Goal: Contribute content: Contribute content

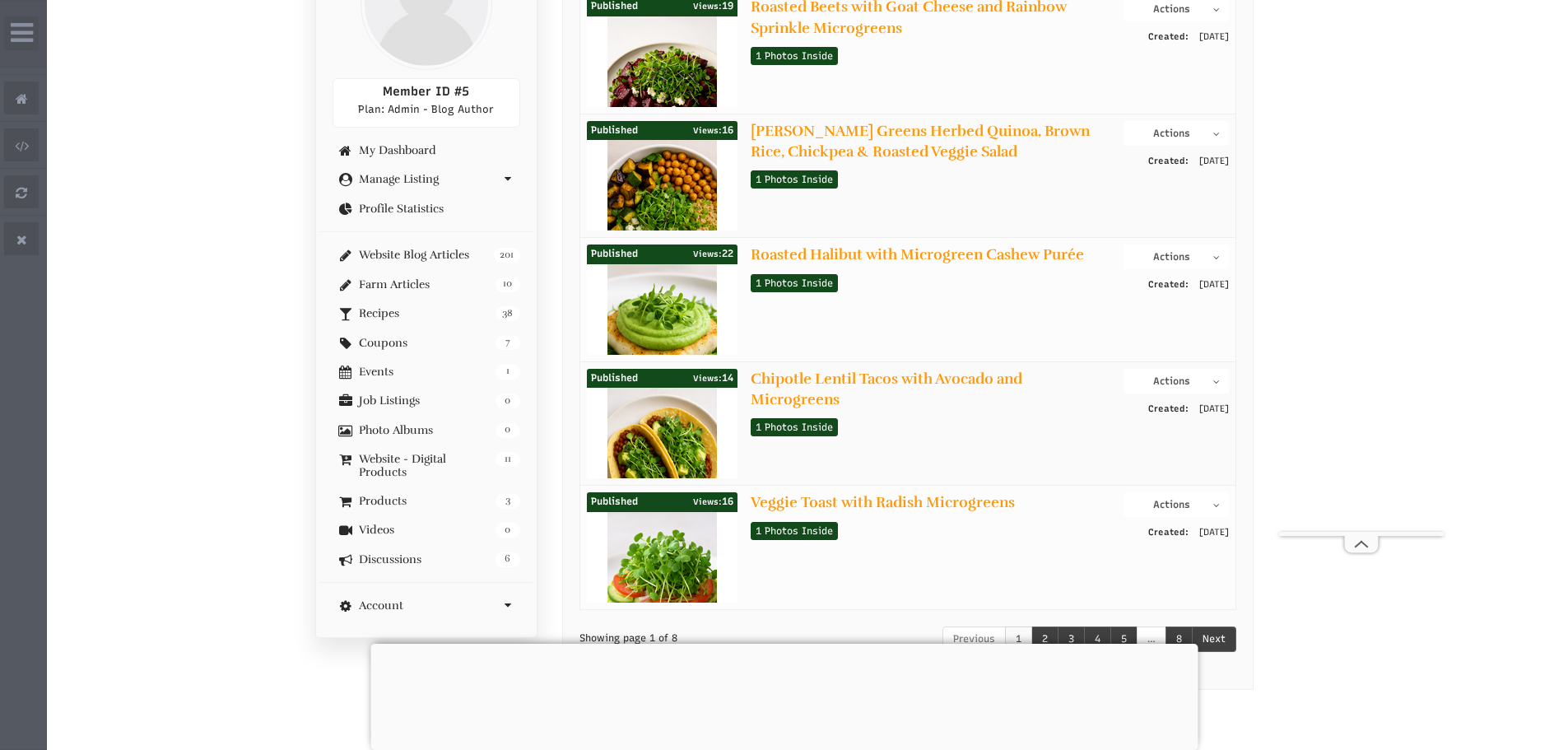
scroll to position [412, 0]
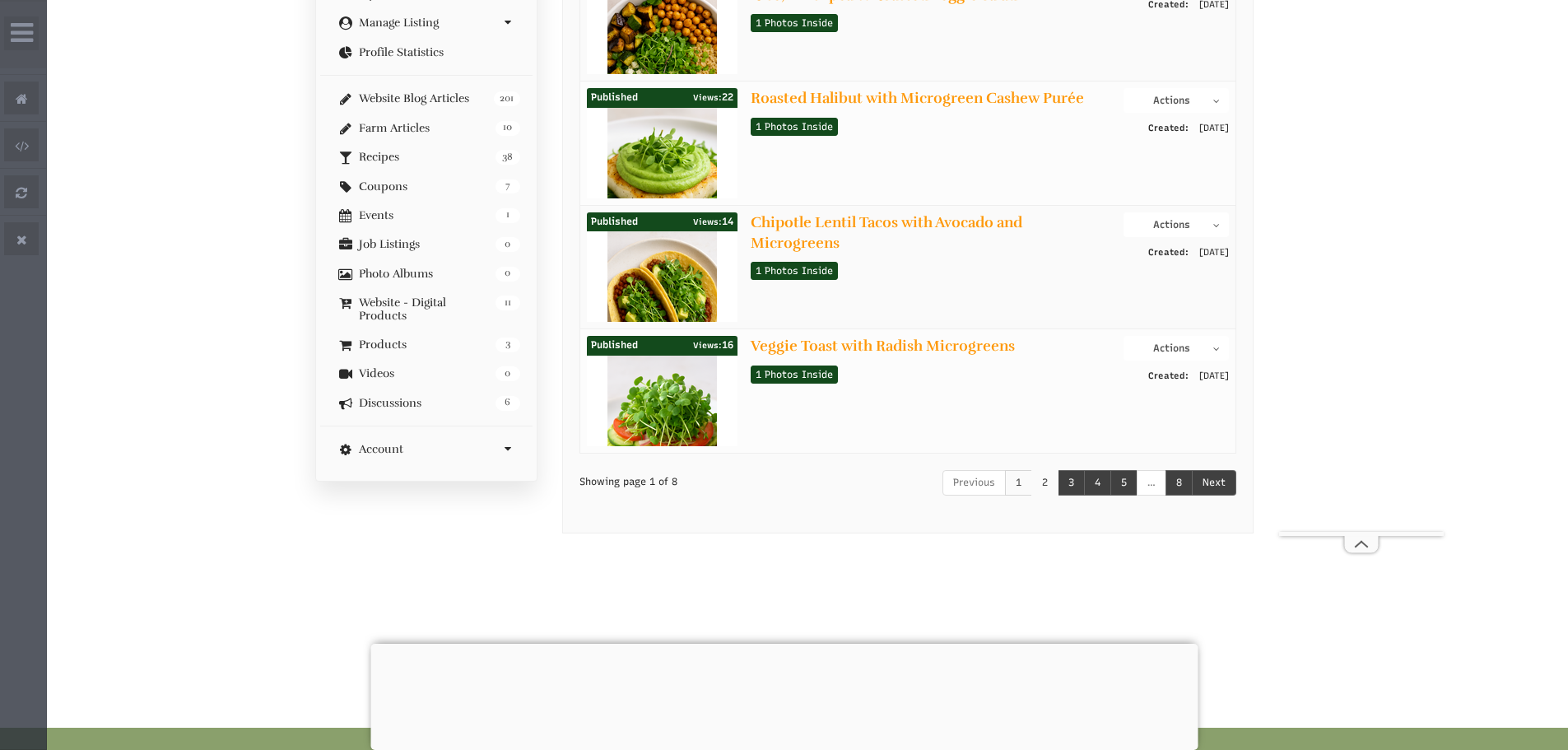
select select "Widget ng Pagsasalin ng Wika"
click at [1040, 484] on link "2" at bounding box center [1044, 482] width 27 height 25
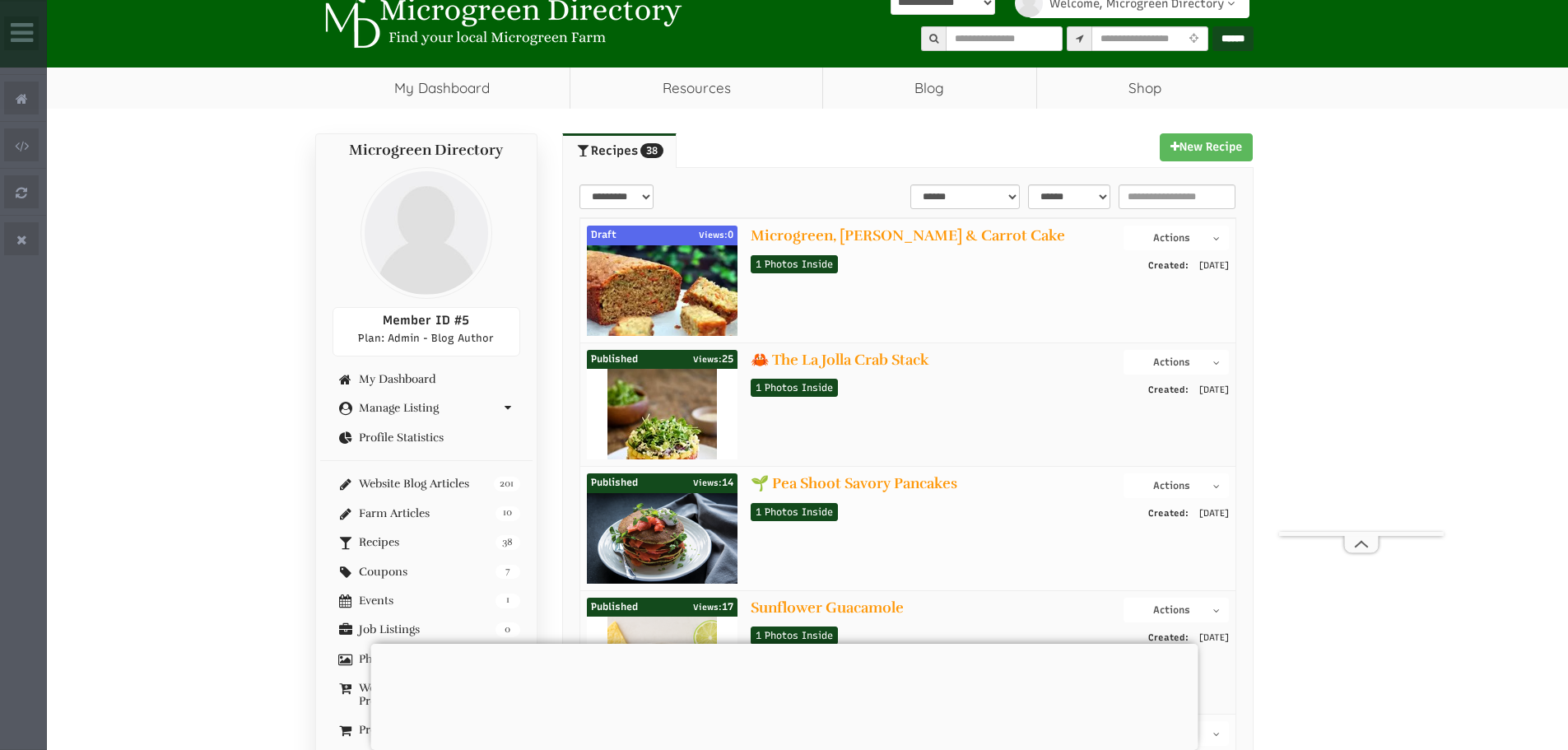
scroll to position [0, 0]
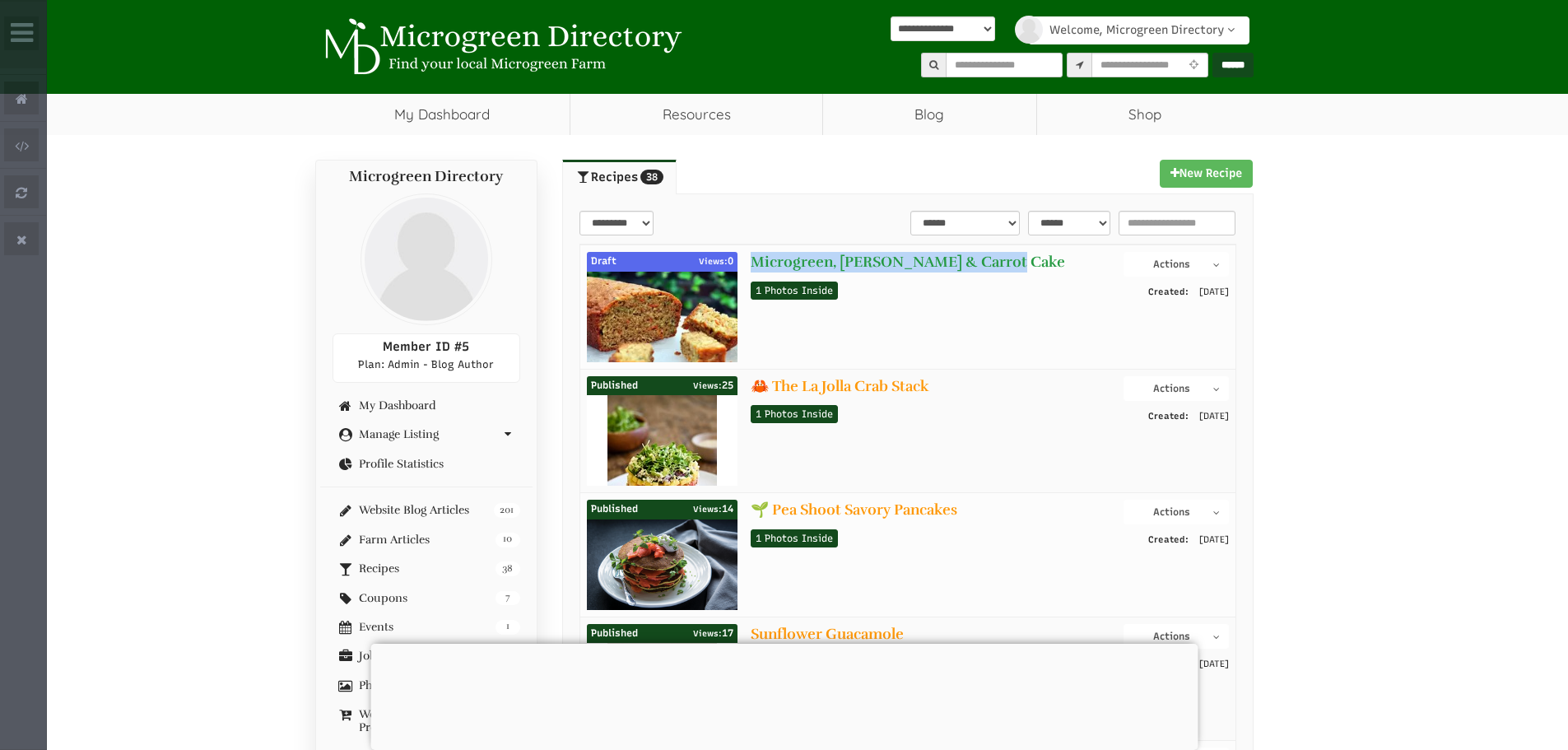
drag, startPoint x: 1020, startPoint y: 263, endPoint x: 752, endPoint y: 264, distance: 268.0
click at [752, 264] on h4 "Microgreen, Zucchini & Carrot Cake" at bounding box center [931, 262] width 360 height 21
copy link "Microgreen, Zucchini & Carrot Cake"
click at [1179, 265] on button "Actions" at bounding box center [1176, 264] width 104 height 24
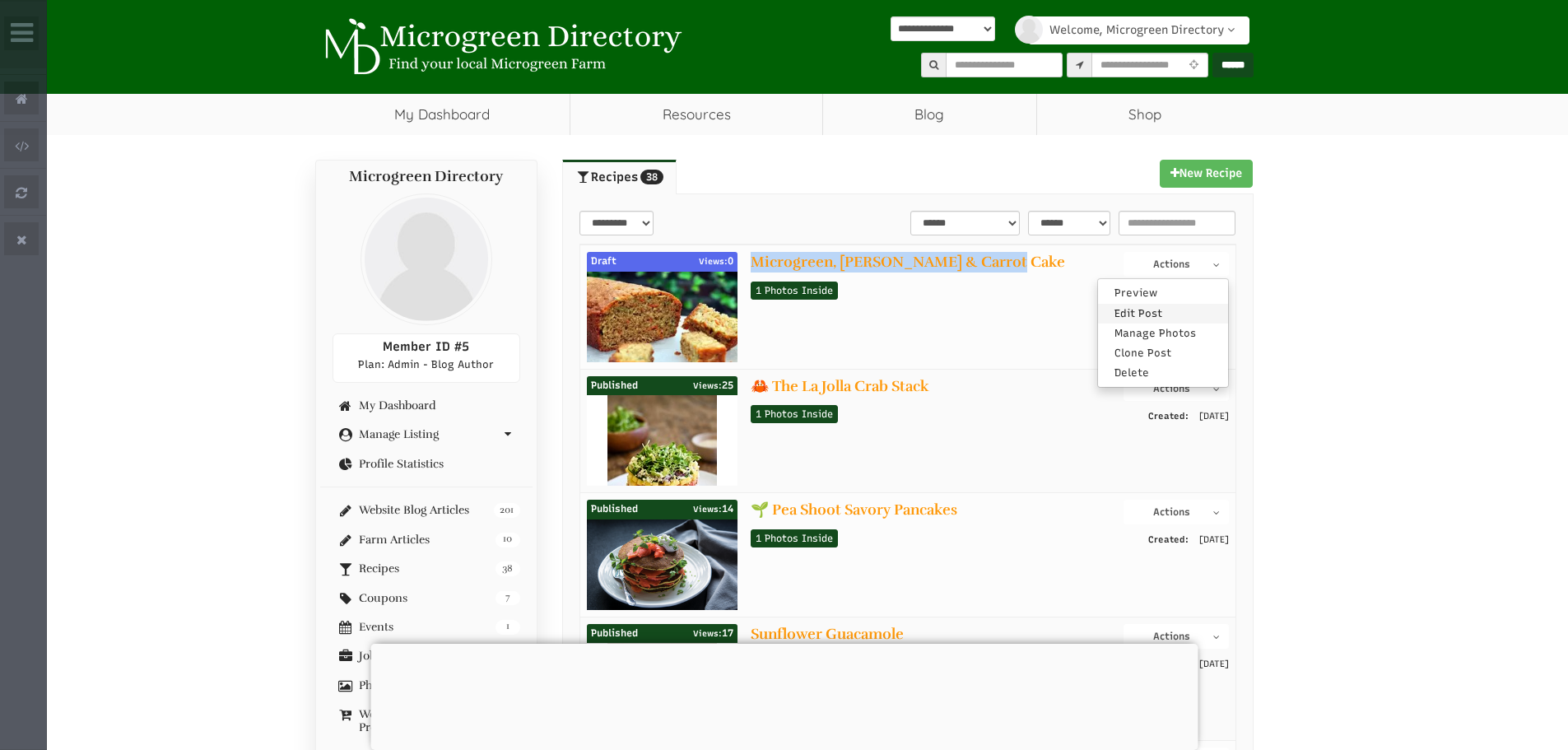
click at [1166, 305] on link "Edit Post" at bounding box center [1163, 313] width 130 height 20
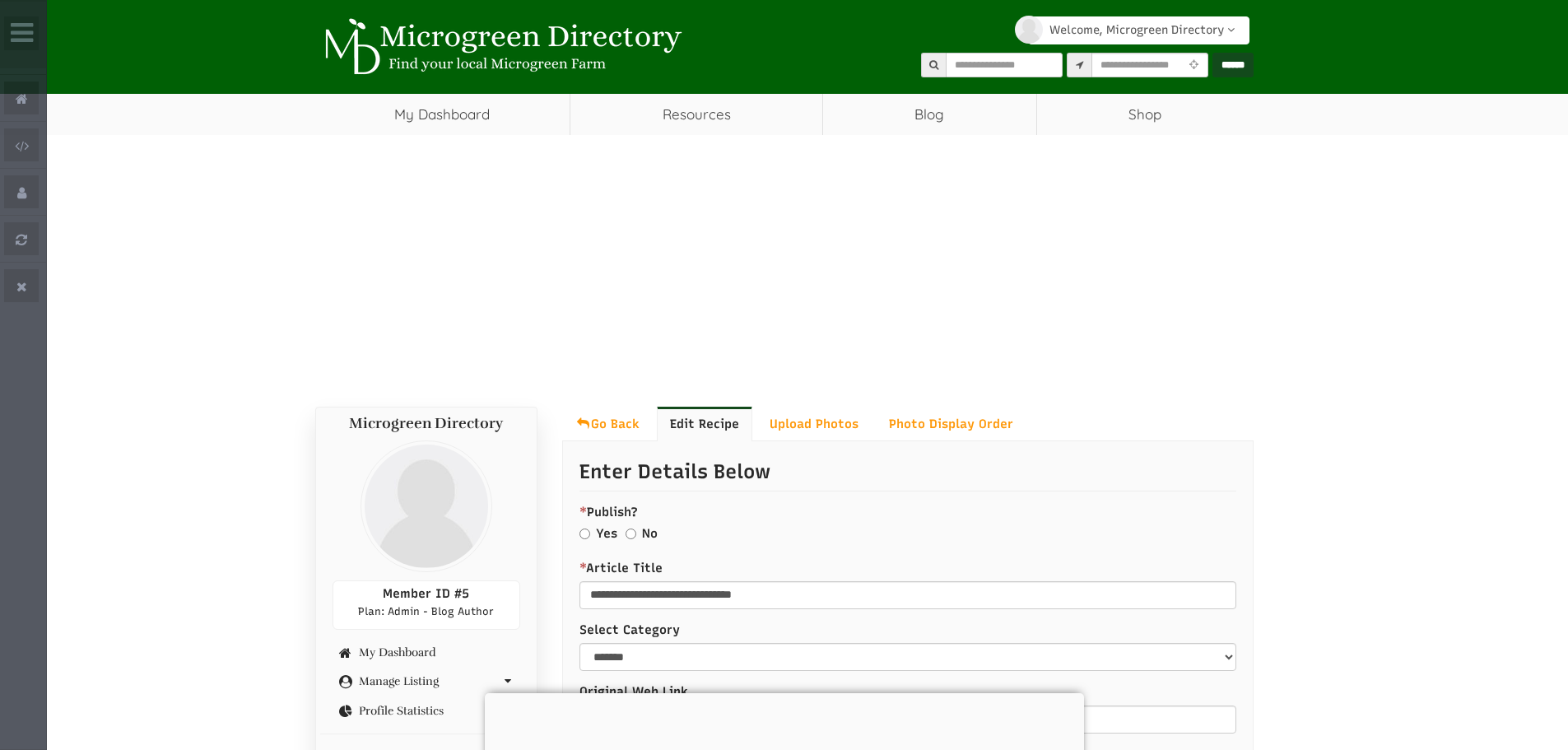
select select "Widget ng Pagsasalin ng Wika"
click at [591, 535] on div "Yes" at bounding box center [599, 536] width 38 height 22
drag, startPoint x: 775, startPoint y: 661, endPoint x: 676, endPoint y: 606, distance: 113.3
click at [775, 672] on div at bounding box center [784, 672] width 600 height 0
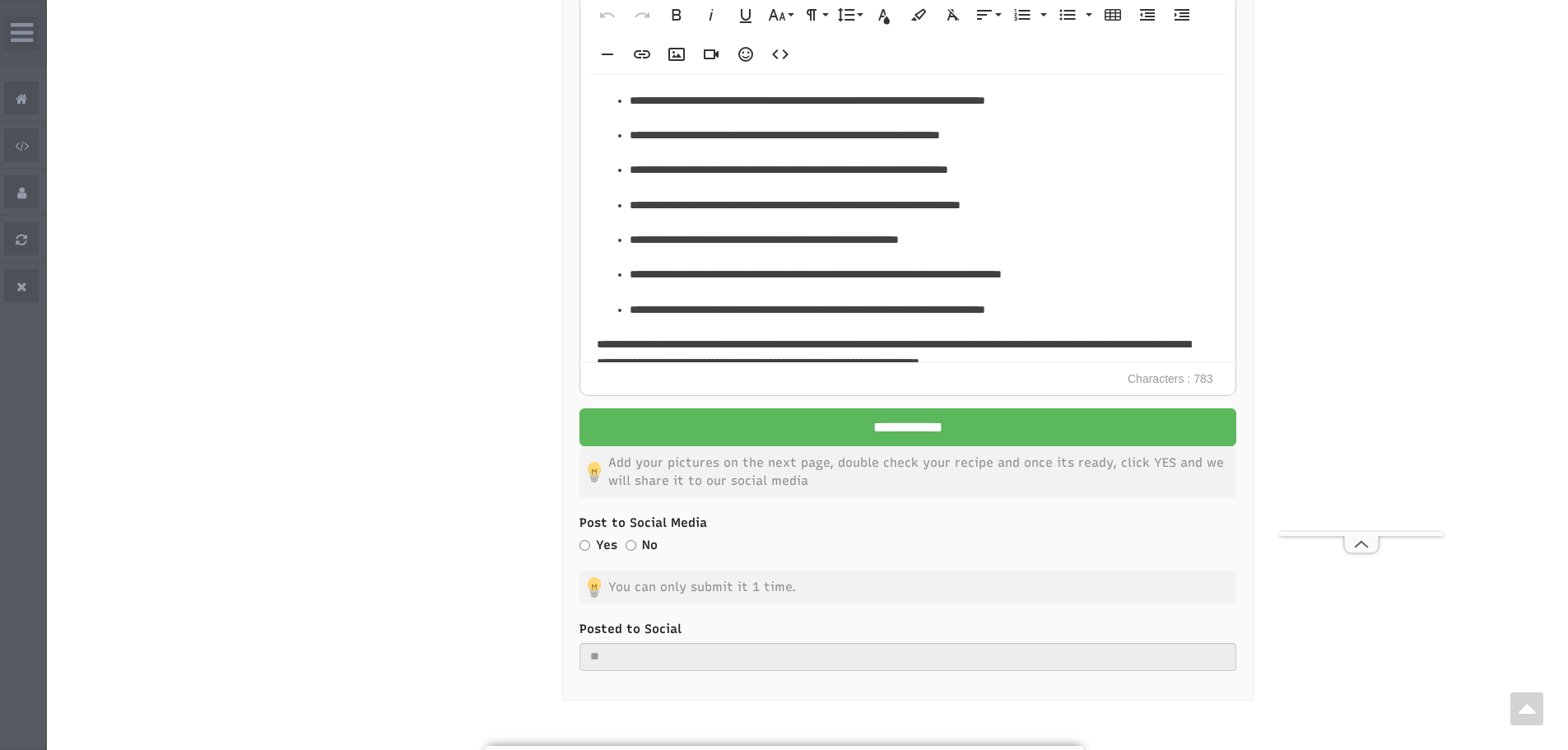
scroll to position [2469, 0]
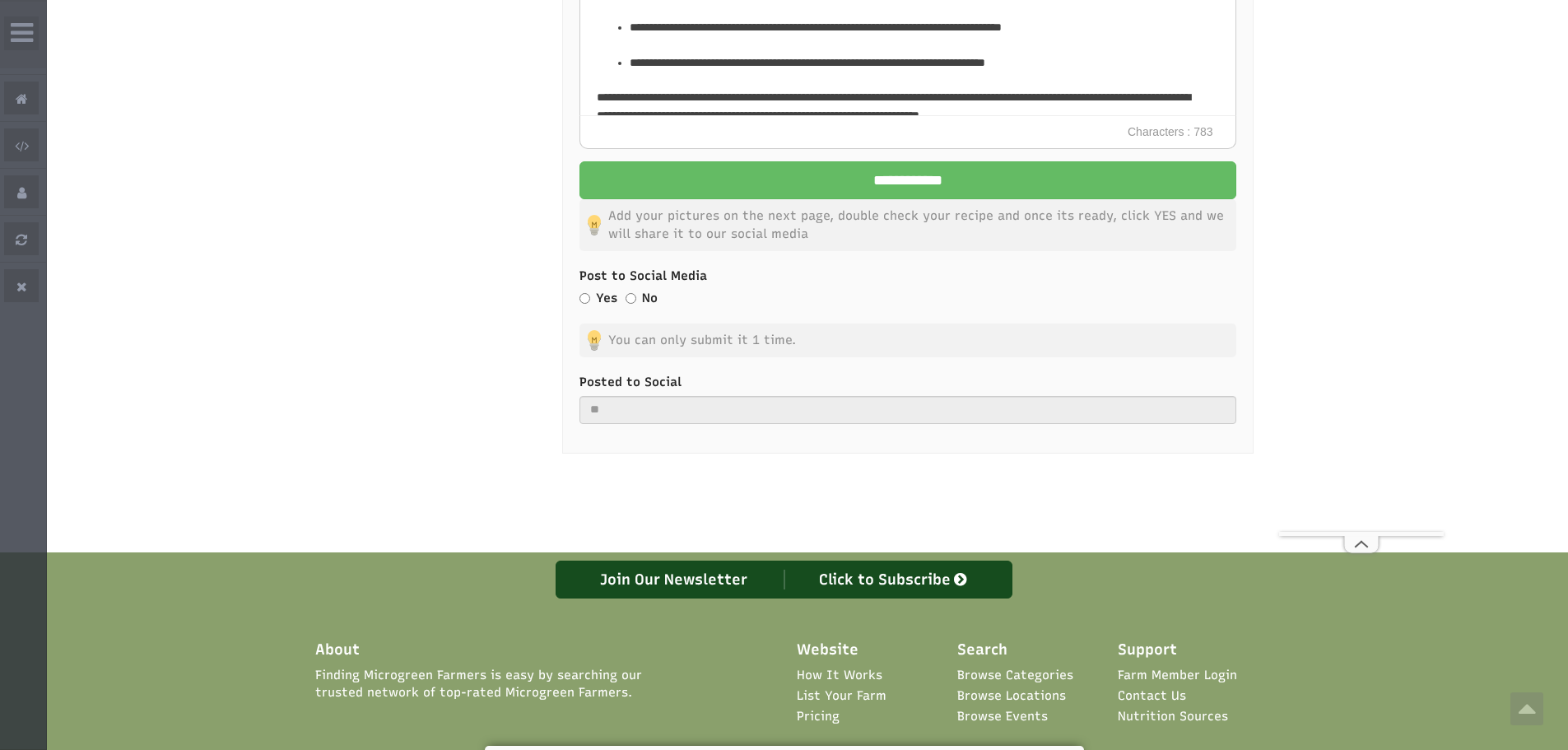
click at [768, 198] on input "**********" at bounding box center [908, 180] width 657 height 38
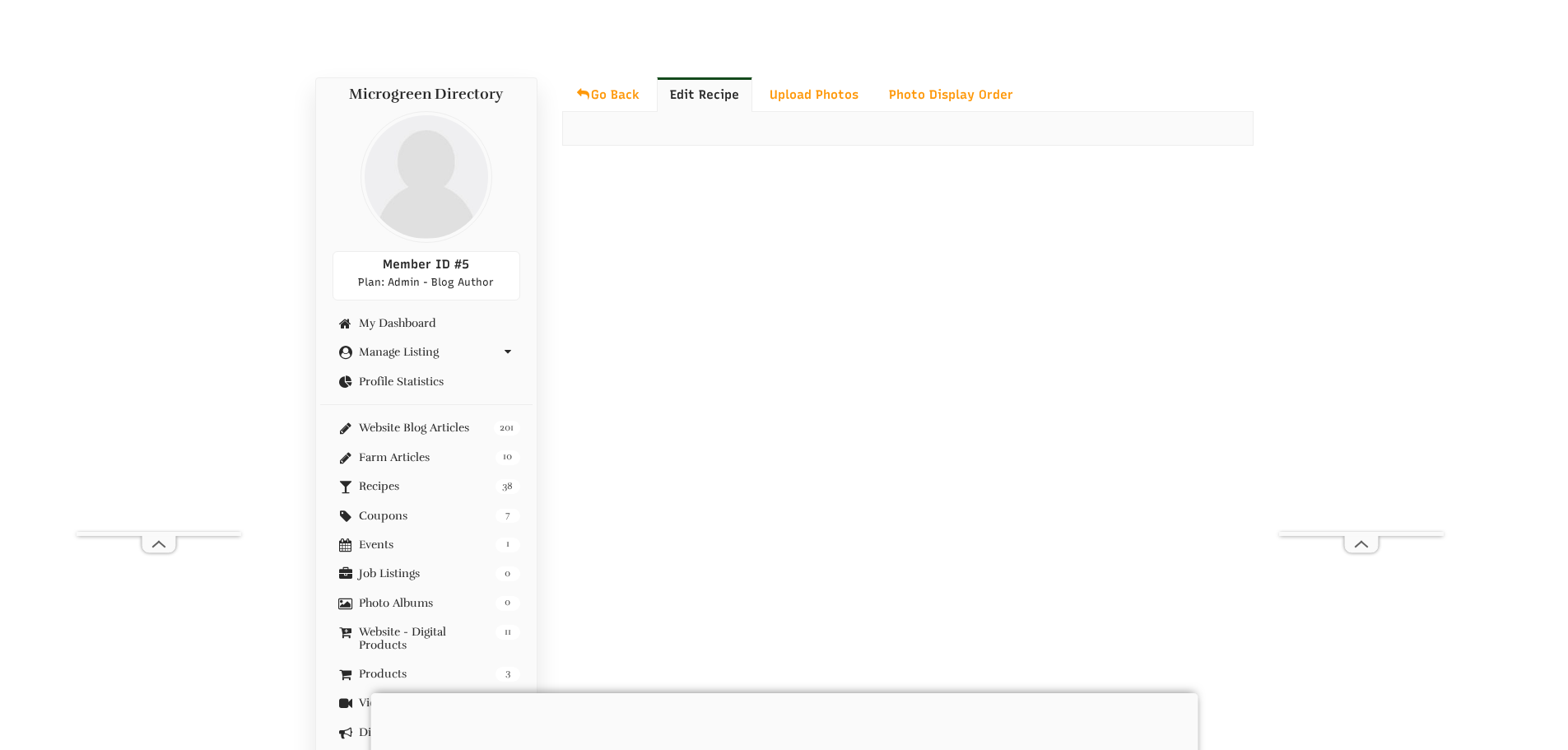
scroll to position [730, 0]
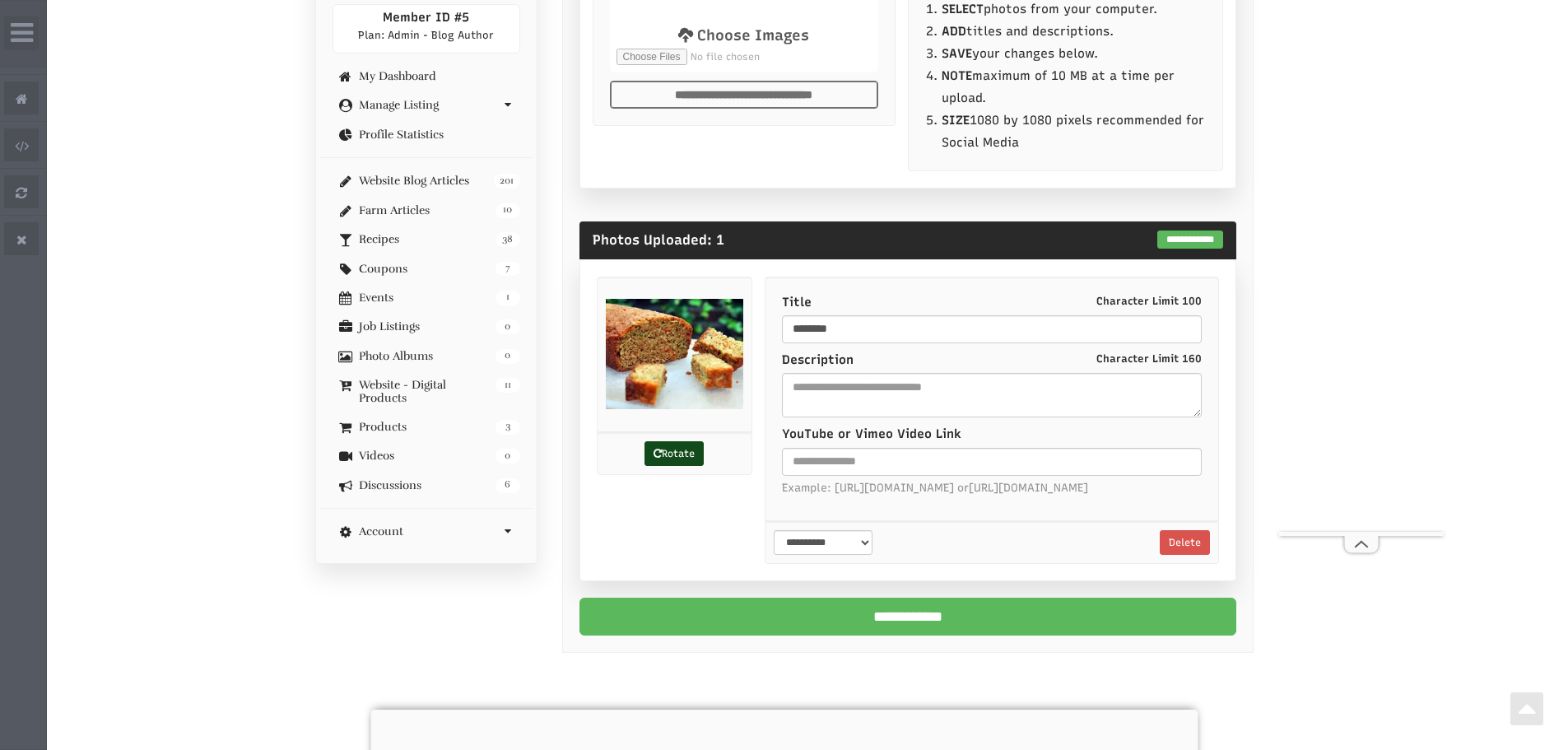
scroll to position [823, 0]
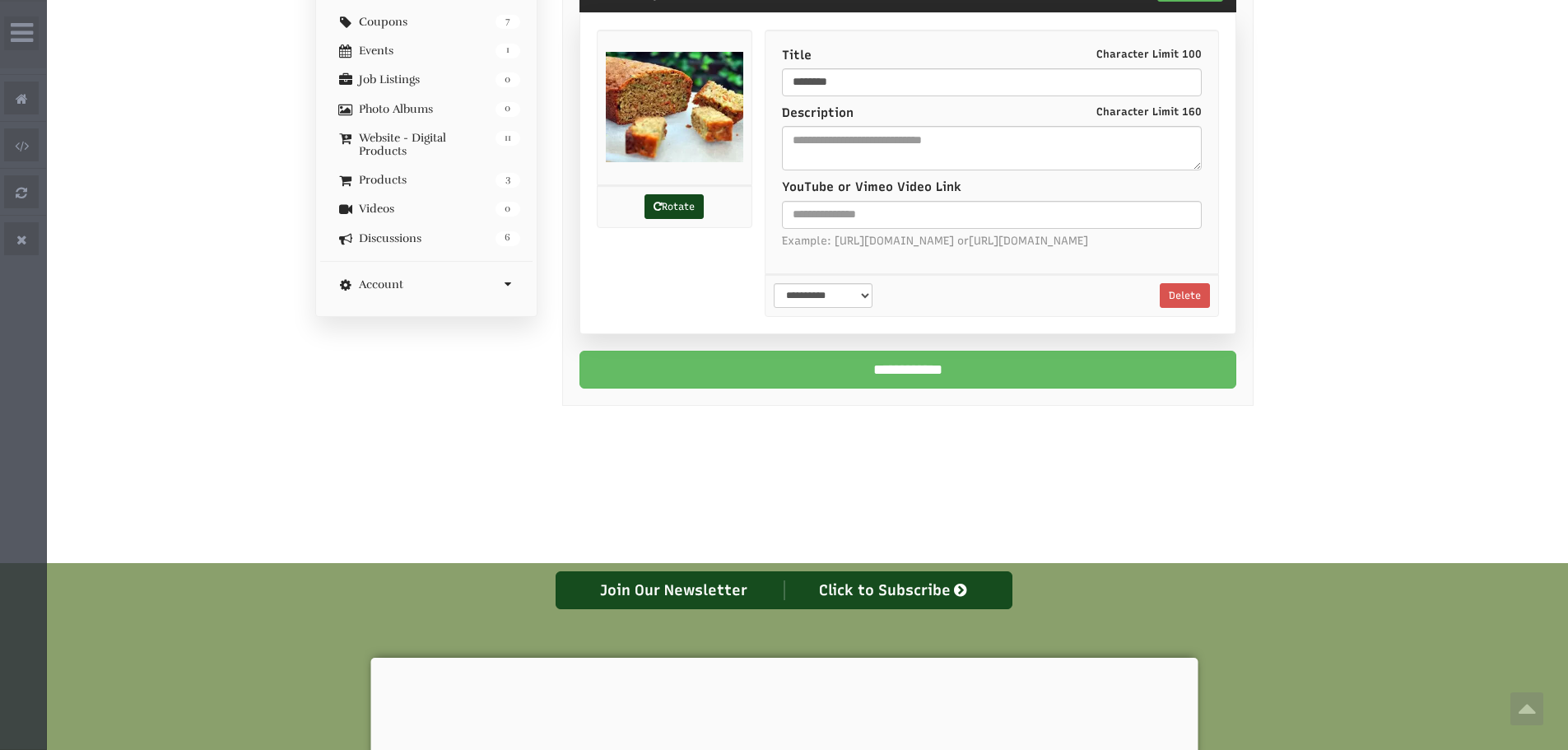
click at [992, 389] on input "**********" at bounding box center [908, 370] width 657 height 38
